Goal: Navigation & Orientation: Find specific page/section

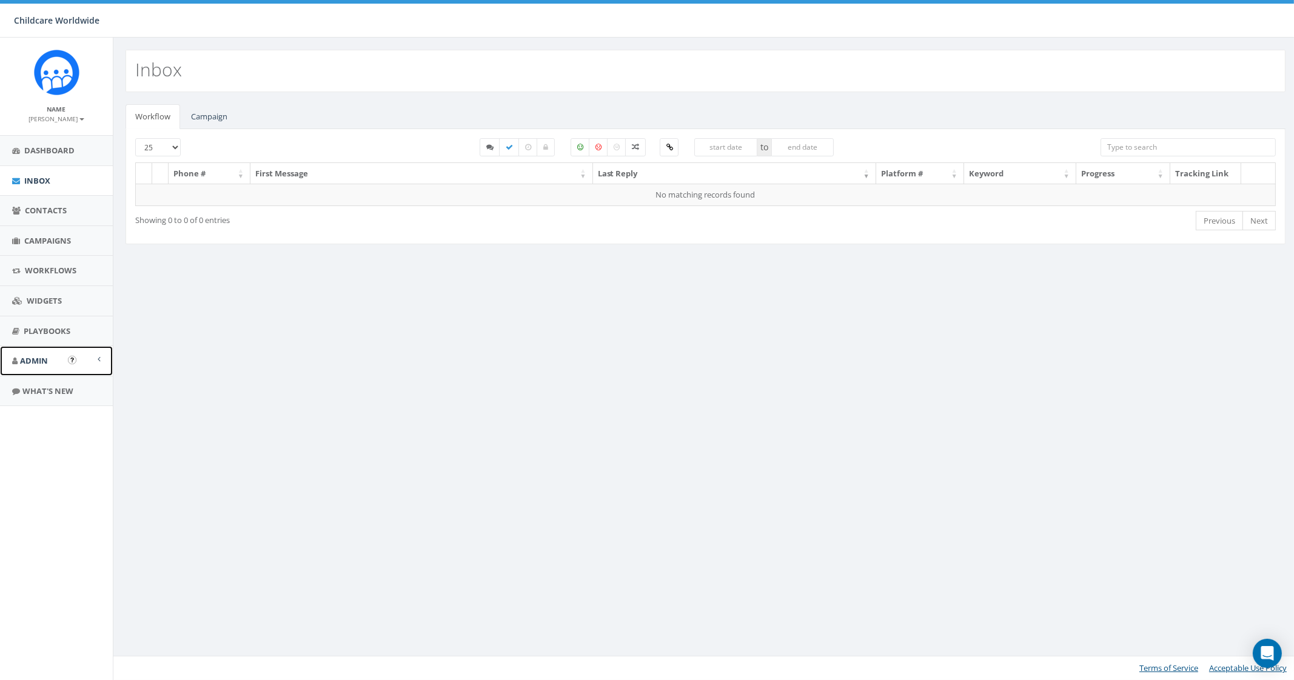
click at [47, 363] on span "Admin" at bounding box center [34, 360] width 28 height 11
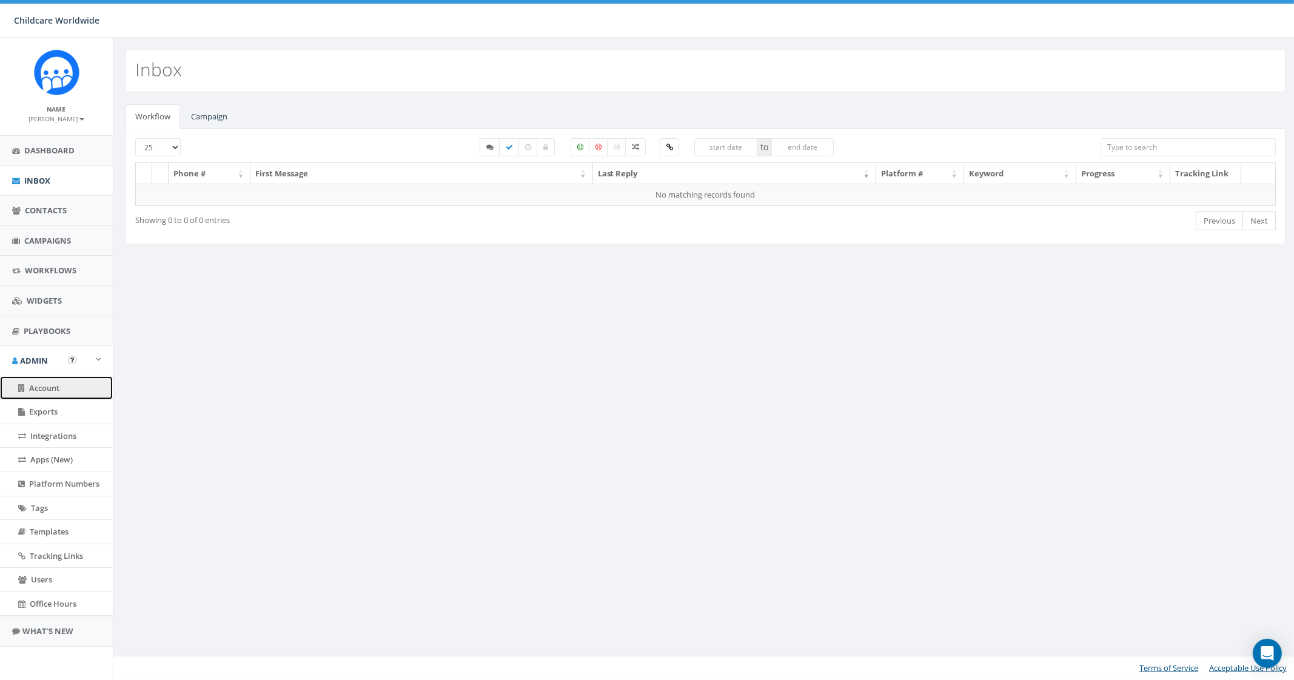
click at [58, 390] on span "Account" at bounding box center [44, 388] width 30 height 11
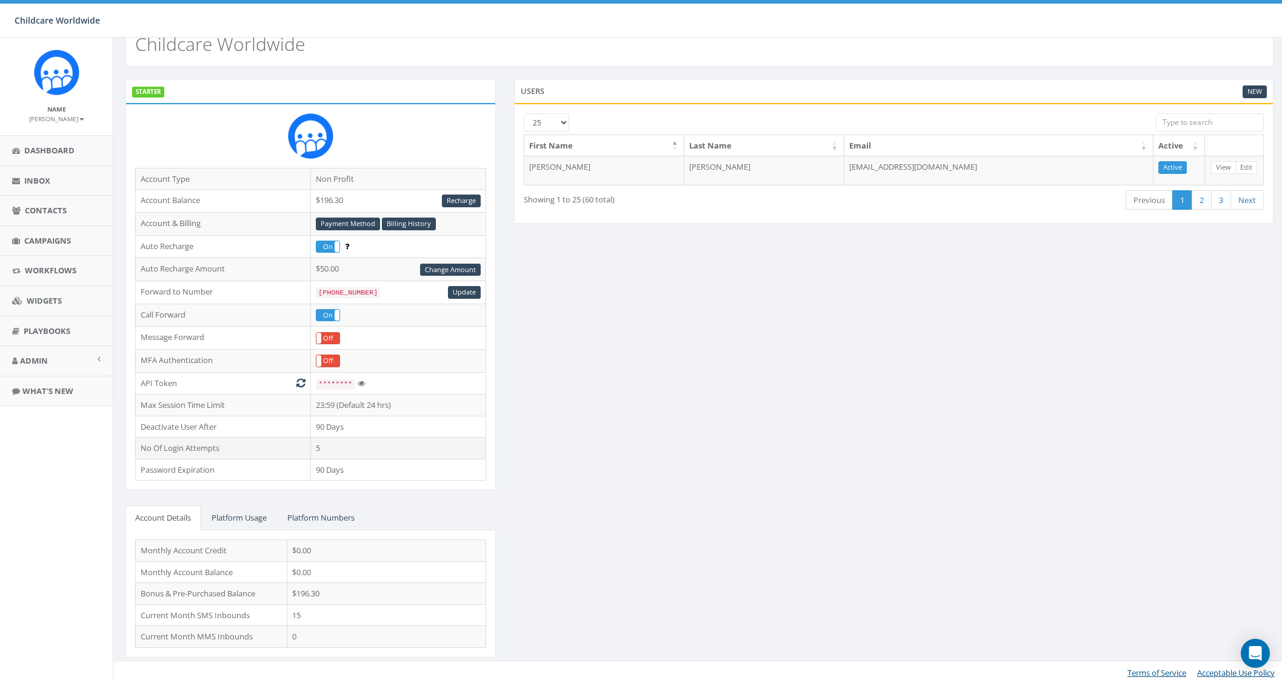
scroll to position [27, 0]
click at [402, 223] on link "Billing History" at bounding box center [409, 222] width 54 height 13
click at [30, 241] on span "Campaigns" at bounding box center [47, 240] width 47 height 11
